Goal: Information Seeking & Learning: Learn about a topic

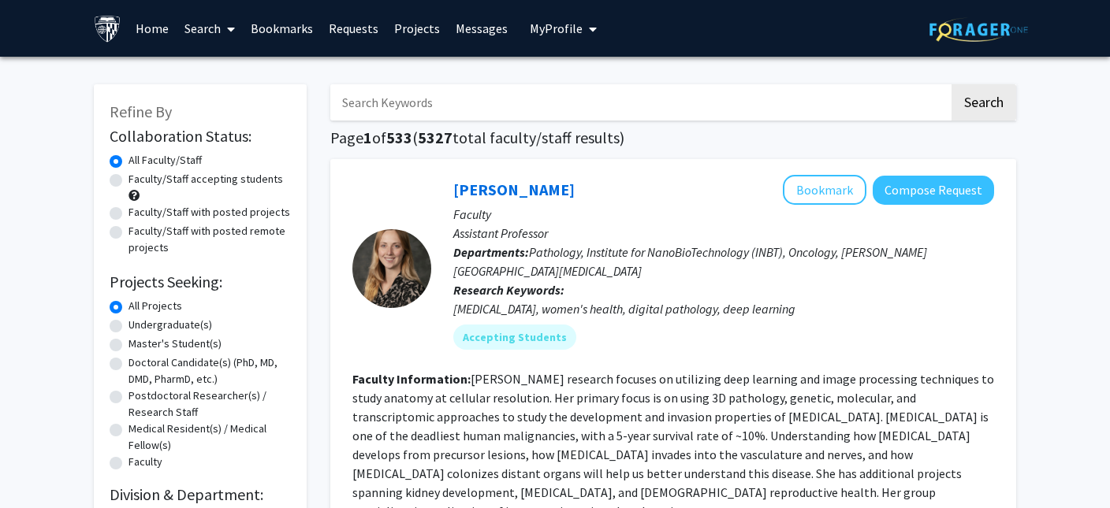
scroll to position [30, 0]
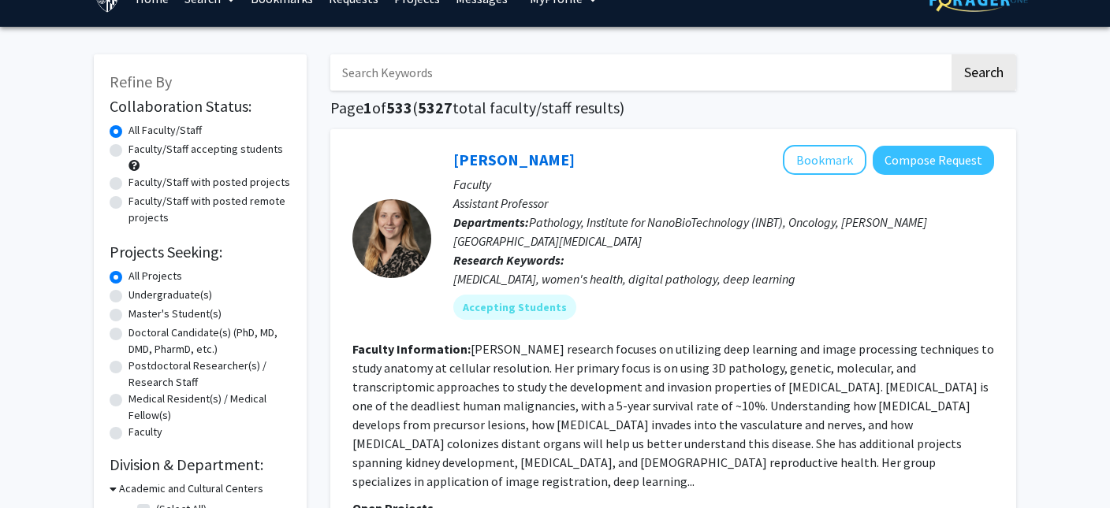
click at [410, 76] on input "Search Keywords" at bounding box center [639, 72] width 619 height 36
type input "[PERSON_NAME]"
click at [952, 54] on button "Search" at bounding box center [984, 72] width 65 height 36
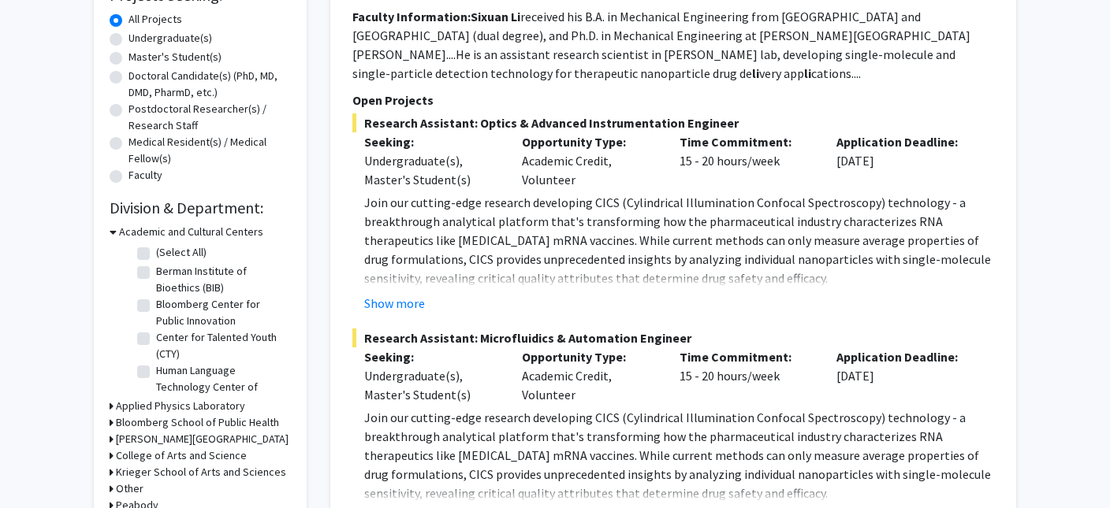
scroll to position [288, 0]
click at [403, 299] on button "Show more" at bounding box center [394, 302] width 61 height 19
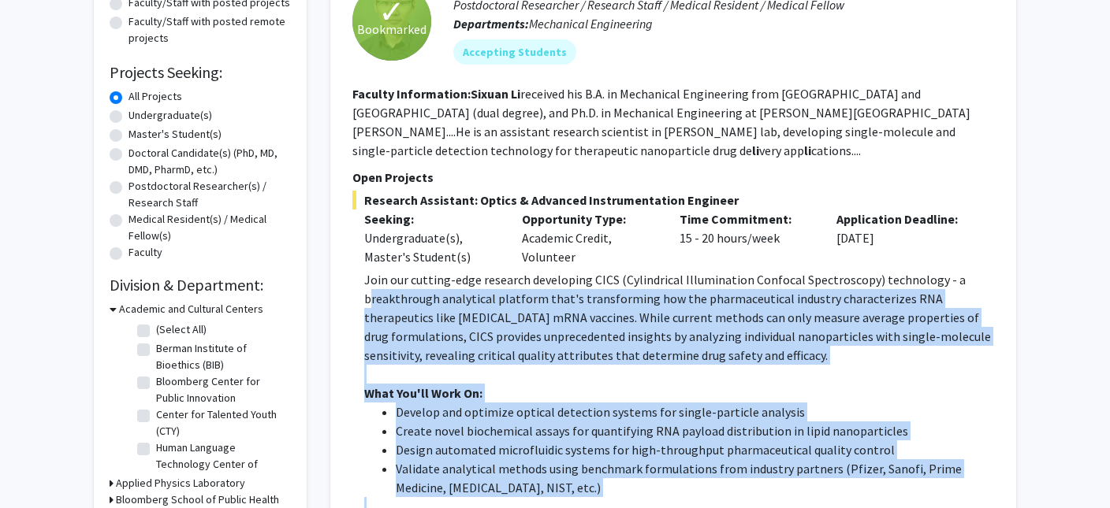
scroll to position [203, 0]
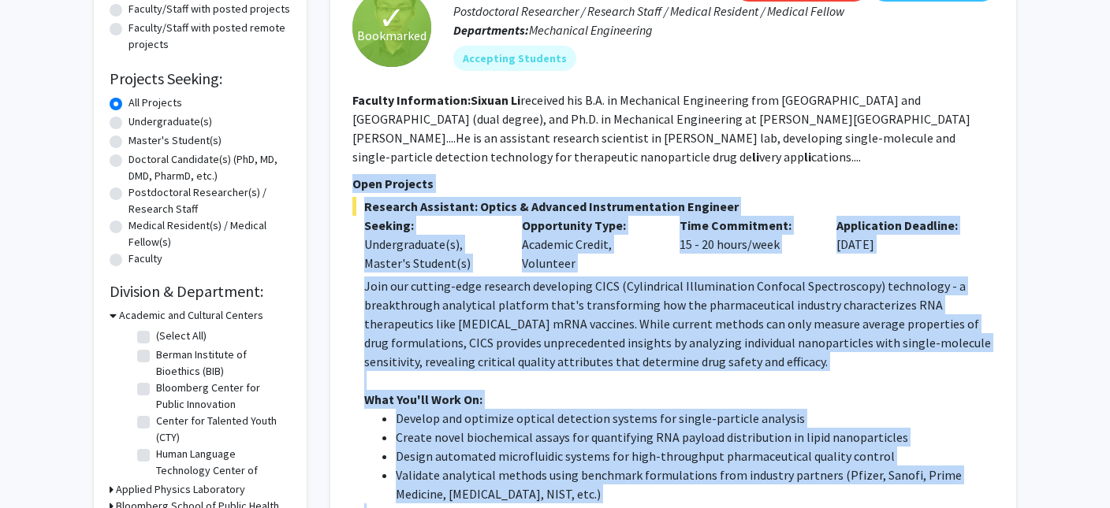
drag, startPoint x: 749, startPoint y: 419, endPoint x: 354, endPoint y: 173, distance: 465.3
copy section "Open Projects Research Assistant: Optics & Advanced Instrumentation Engineer Se…"
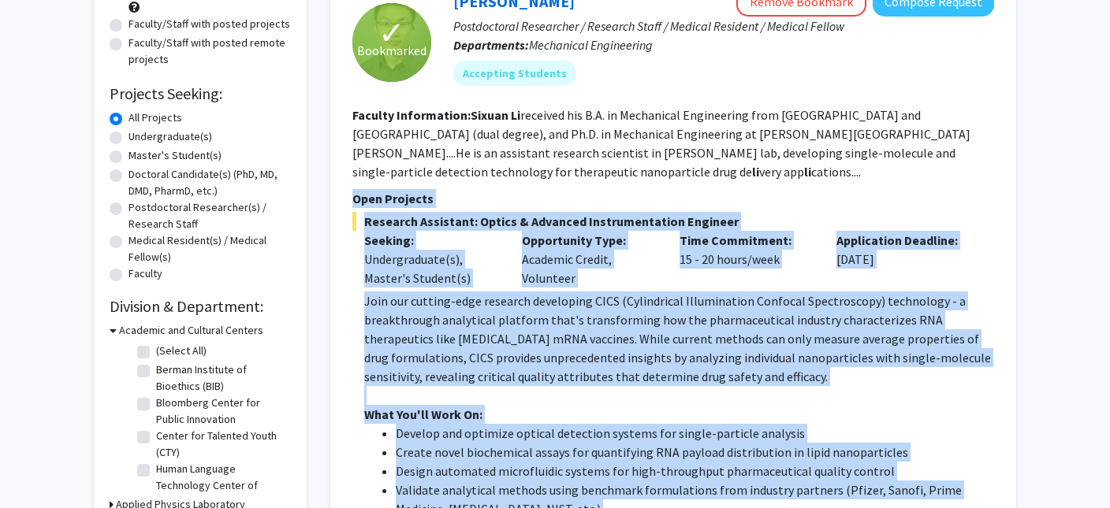
scroll to position [190, 0]
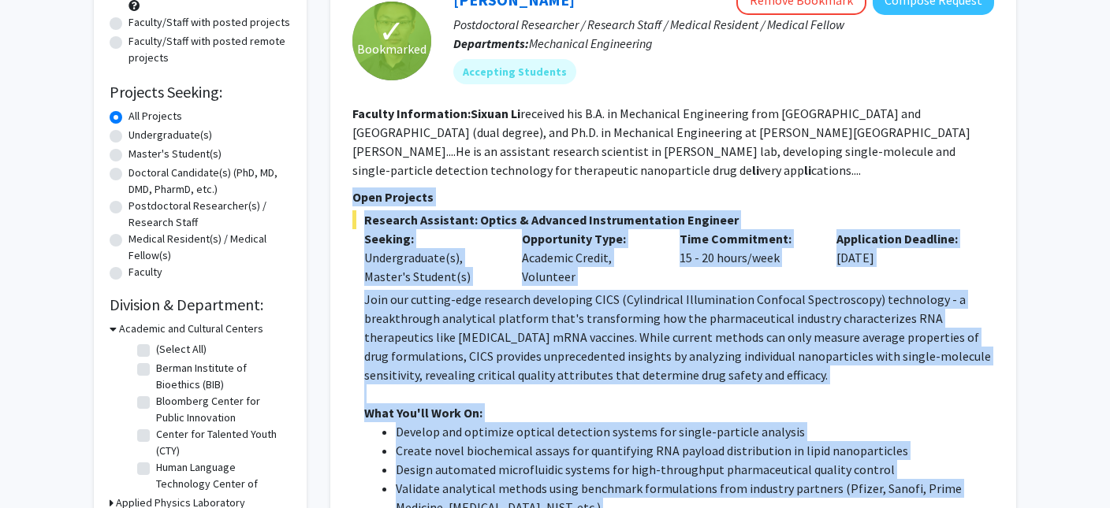
copy section "Open Projects Research Assistant: Optics & Advanced Instrumentation Engineer Se…"
click at [495, 261] on div "Undergraduate(s), Master's Student(s)" at bounding box center [431, 267] width 134 height 38
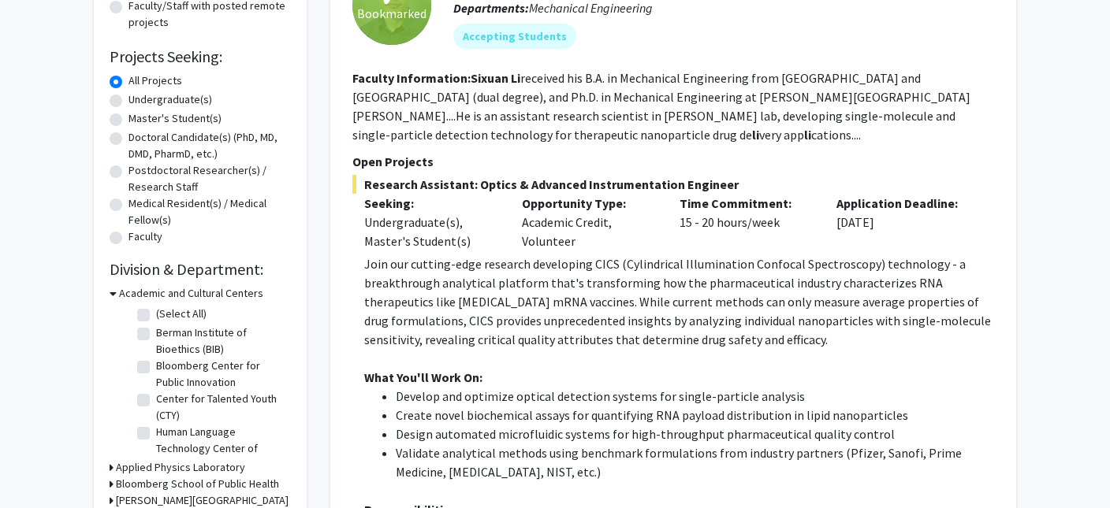
scroll to position [230, 0]
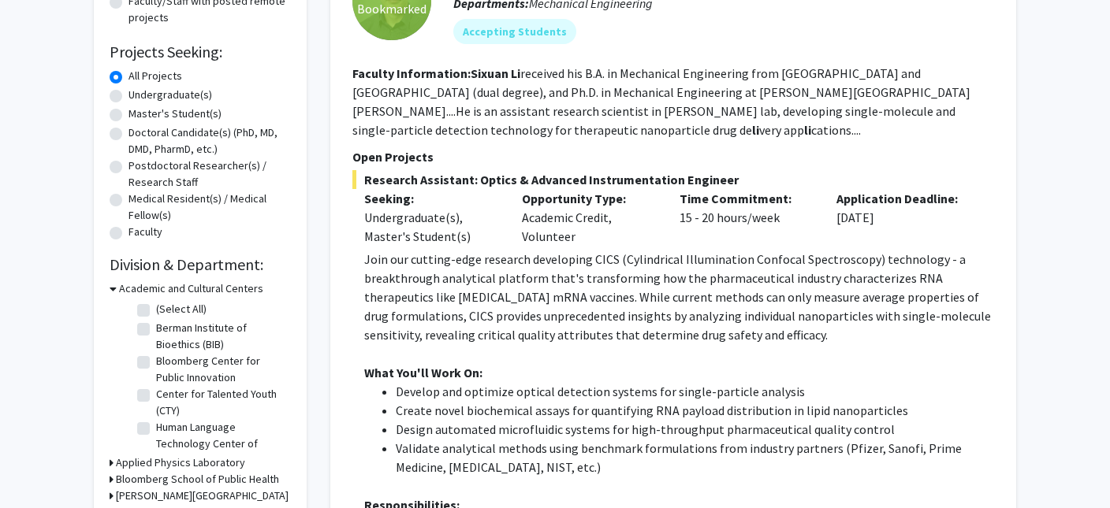
click at [569, 132] on fg-read-more "[PERSON_NAME] received his B.A. in Mechanical Engineering from [GEOGRAPHIC_DATA…" at bounding box center [661, 101] width 618 height 73
drag, startPoint x: 529, startPoint y: 110, endPoint x: 459, endPoint y: 114, distance: 70.3
click at [459, 114] on fg-read-more "[PERSON_NAME] received his B.A. in Mechanical Engineering from [GEOGRAPHIC_DATA…" at bounding box center [661, 101] width 618 height 73
copy fg-read-more "[PERSON_NAME] lab"
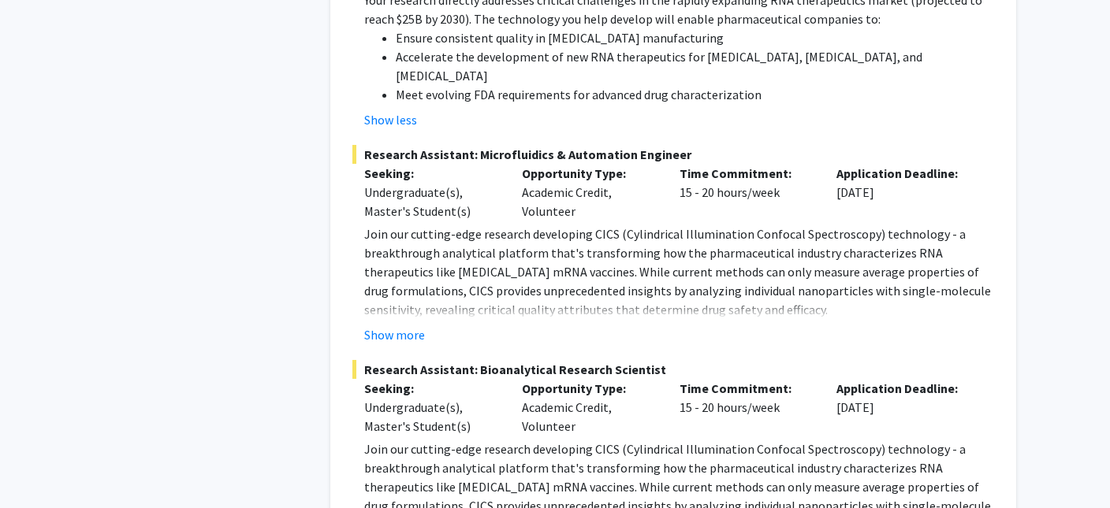
scroll to position [1001, 0]
click at [390, 325] on button "Show more" at bounding box center [394, 334] width 61 height 19
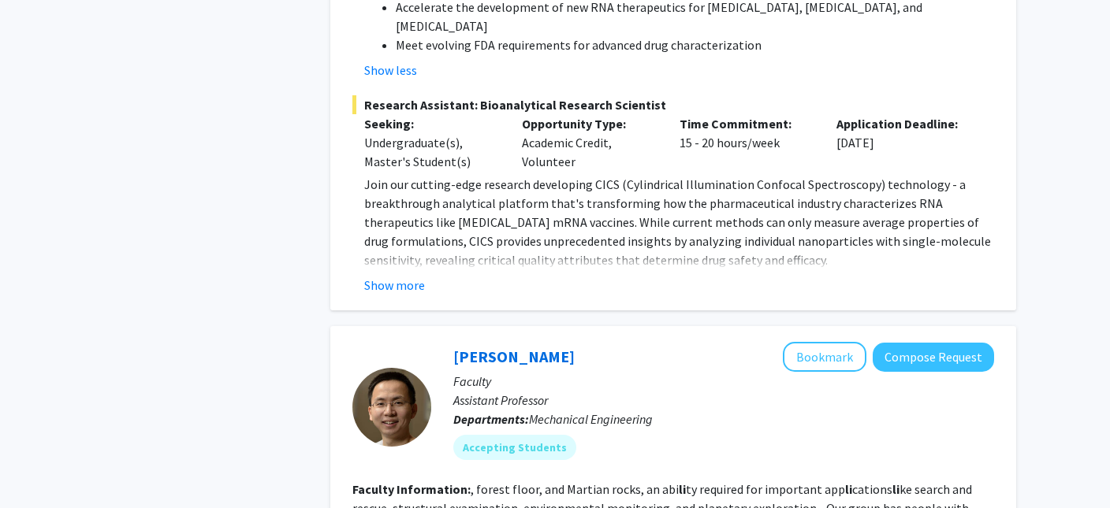
scroll to position [1834, 0]
click at [415, 275] on button "Show more" at bounding box center [394, 284] width 61 height 19
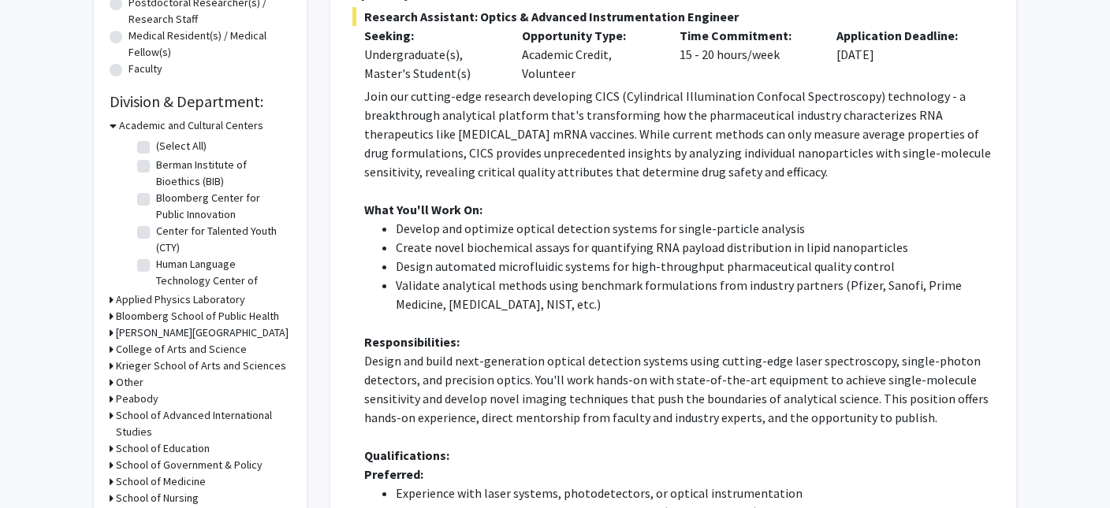
scroll to position [374, 0]
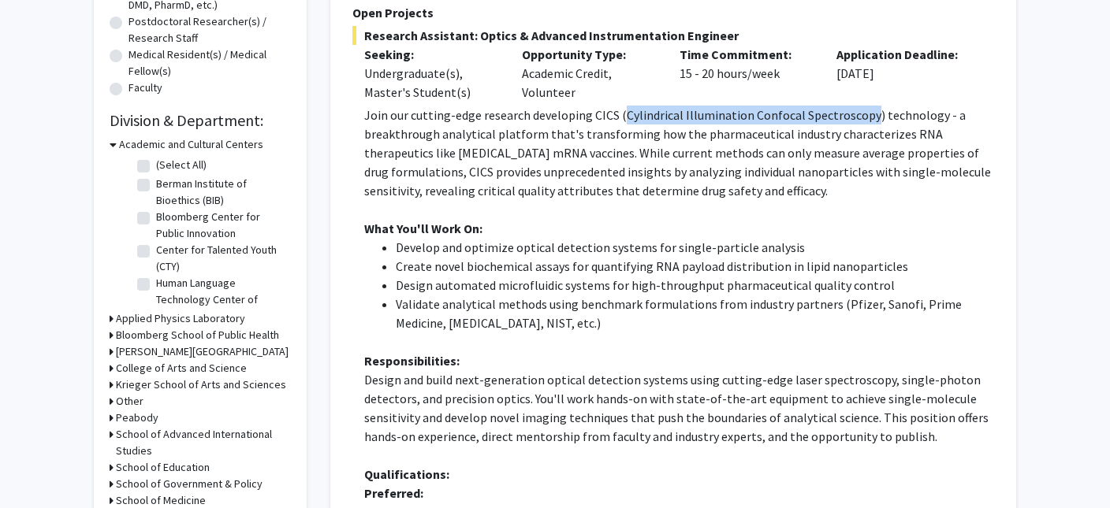
drag, startPoint x: 621, startPoint y: 115, endPoint x: 866, endPoint y: 116, distance: 245.2
click at [866, 116] on p "Join our cutting-edge research developing CICS (Cylindrical Illumination Confoc…" at bounding box center [679, 153] width 630 height 95
copy p "Cylindrical Illumination Confocal Spectroscopy"
click at [525, 276] on li "Design automated microfluidic systems for high-throughput pharmaceutical qualit…" at bounding box center [695, 285] width 598 height 19
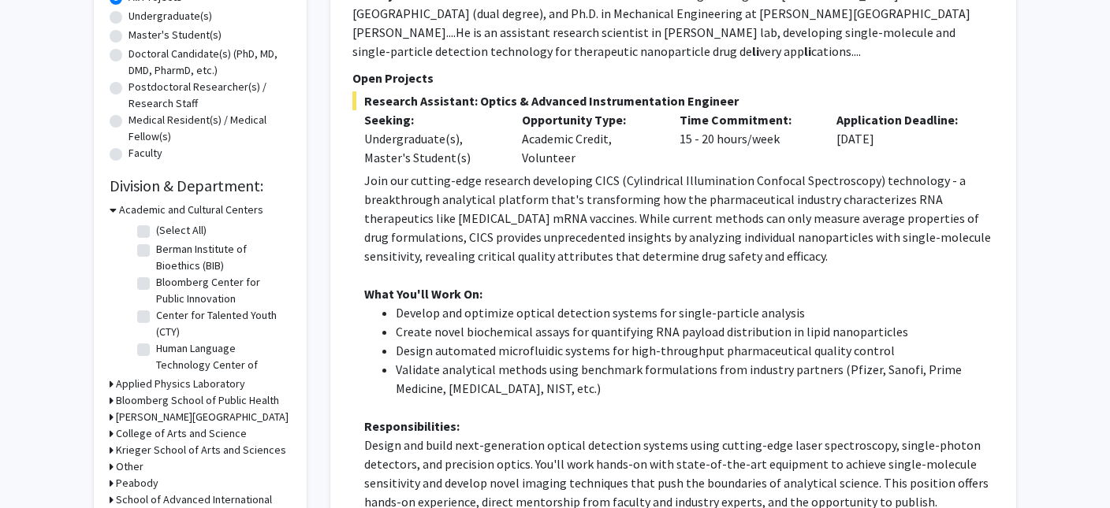
scroll to position [307, 0]
